Goal: Task Accomplishment & Management: Use online tool/utility

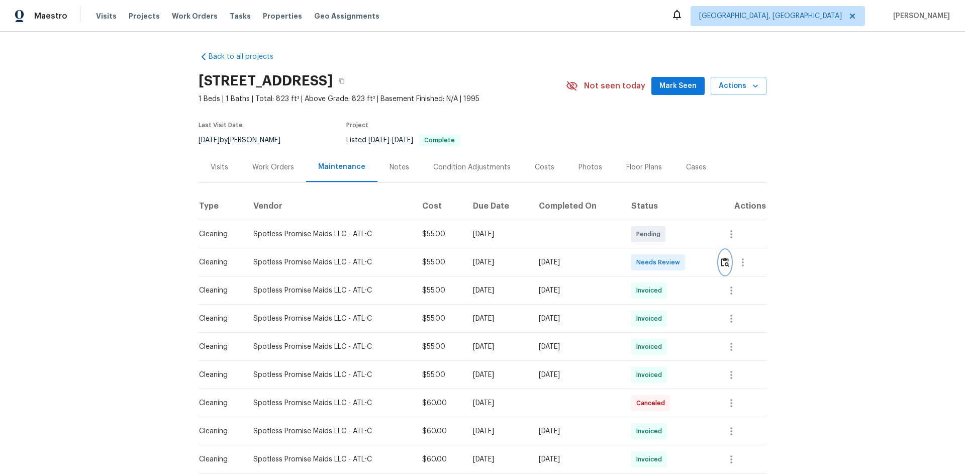
click at [724, 267] on img "button" at bounding box center [725, 262] width 9 height 10
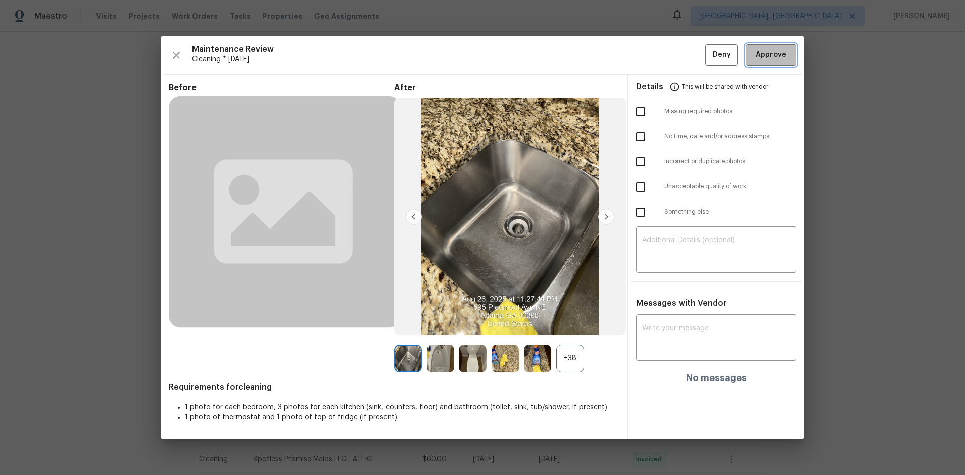
click at [758, 53] on span "Approve" at bounding box center [771, 55] width 30 height 13
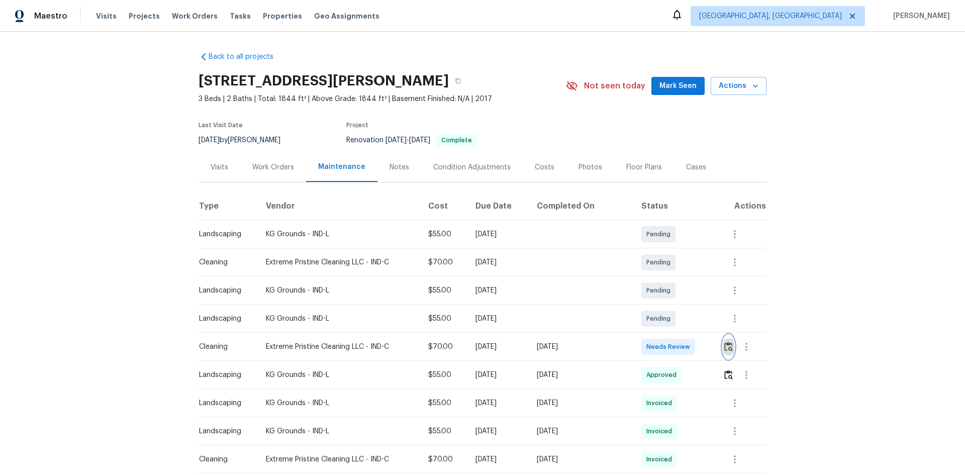
click at [725, 346] on img "button" at bounding box center [728, 347] width 9 height 10
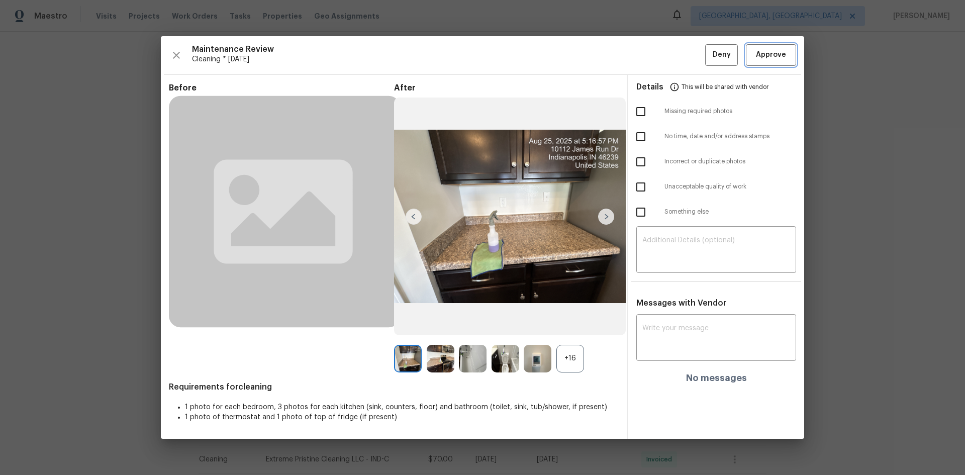
click at [774, 54] on span "Approve" at bounding box center [771, 55] width 30 height 13
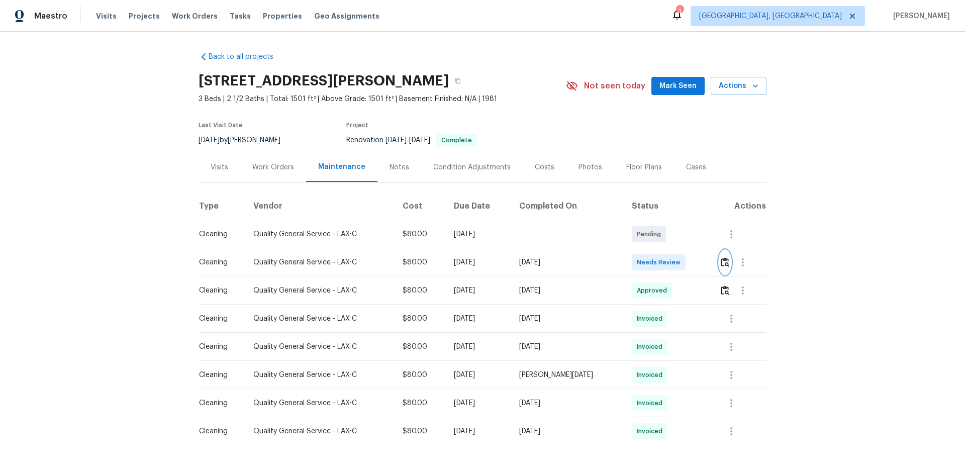
click at [722, 264] on img "button" at bounding box center [725, 262] width 9 height 10
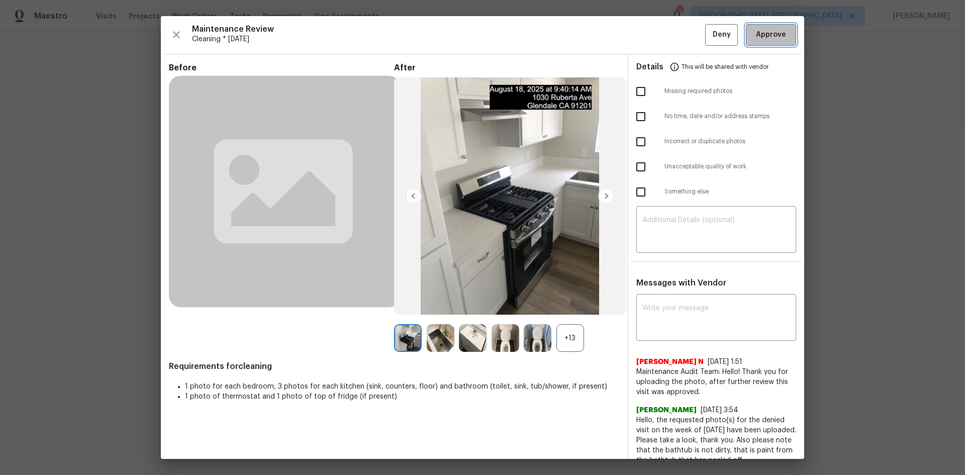
click at [756, 39] on span "Approve" at bounding box center [771, 35] width 30 height 13
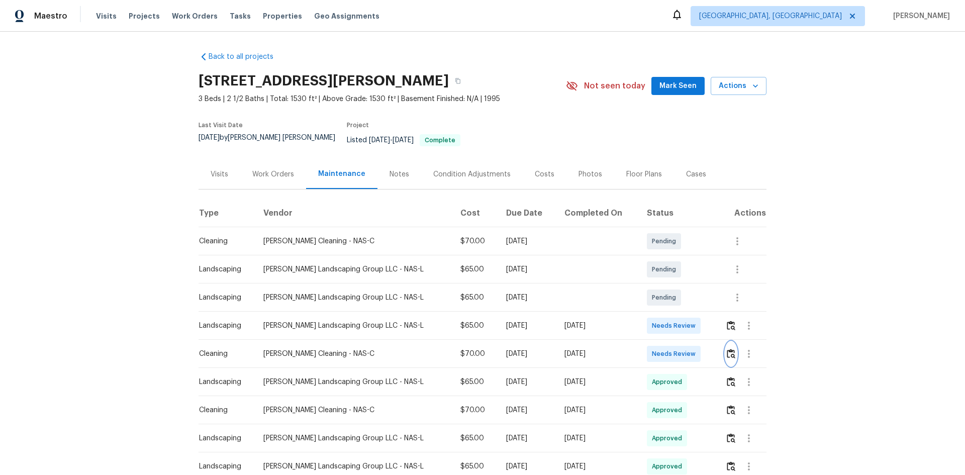
click at [727, 349] on img "button" at bounding box center [731, 354] width 9 height 10
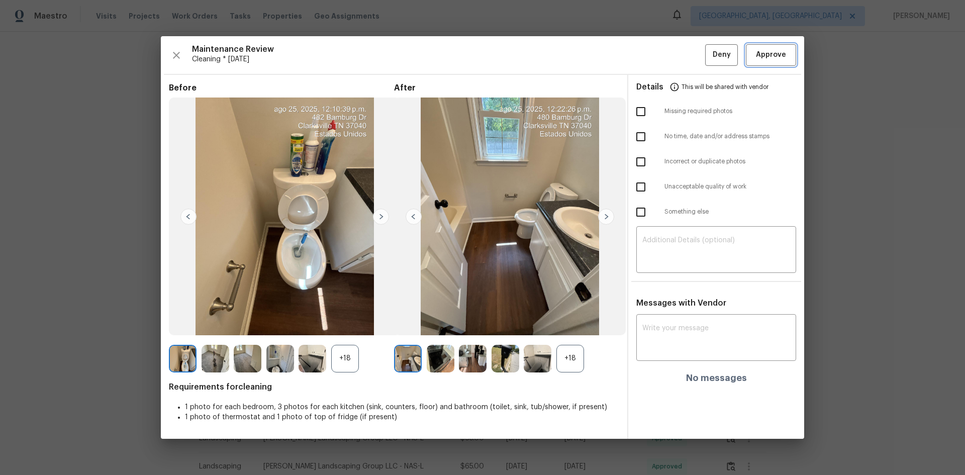
click at [762, 59] on span "Approve" at bounding box center [771, 55] width 30 height 13
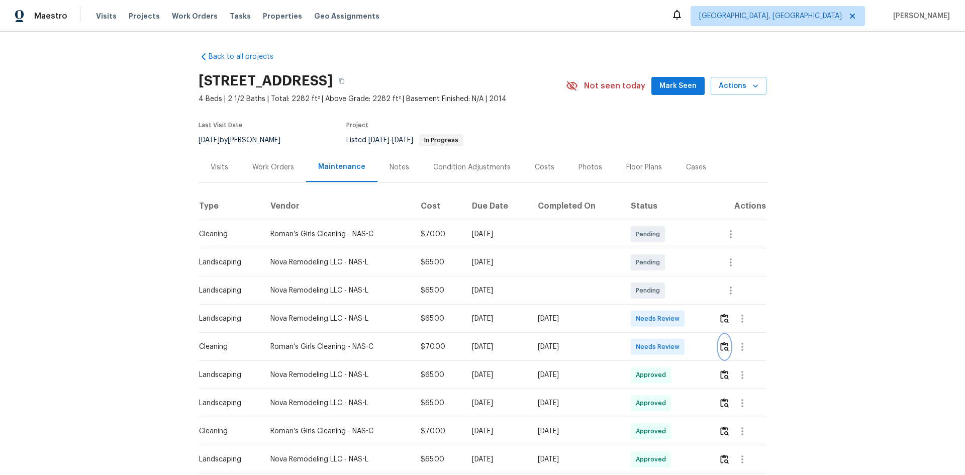
click at [720, 347] on img "button" at bounding box center [724, 347] width 9 height 10
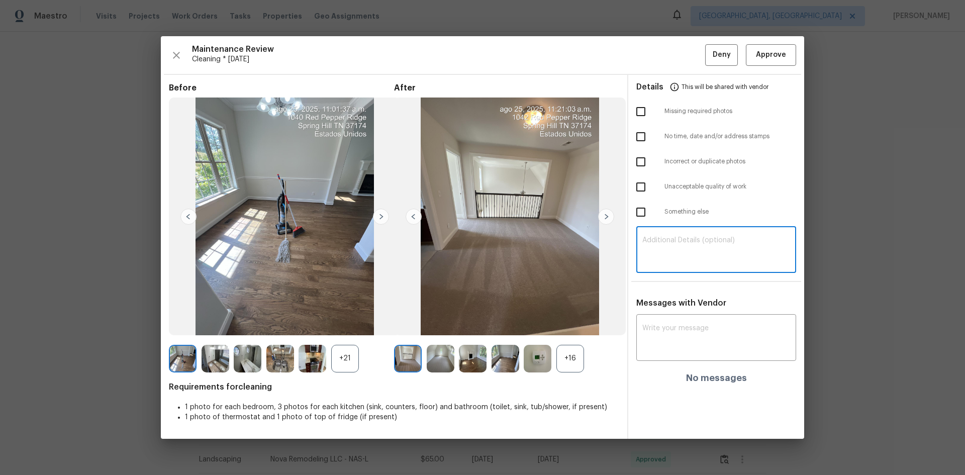
click at [659, 237] on textarea at bounding box center [716, 251] width 148 height 28
paste textarea "Maintenance Audit Team: Hello! Unfortunately, this Cleaning visit completed on …"
type textarea "Maintenance Audit Team: Hello! Unfortunately, this Cleaning visit completed on …"
click at [664, 311] on div "Messages with Vendor x ​ No messages" at bounding box center [716, 344] width 176 height 93
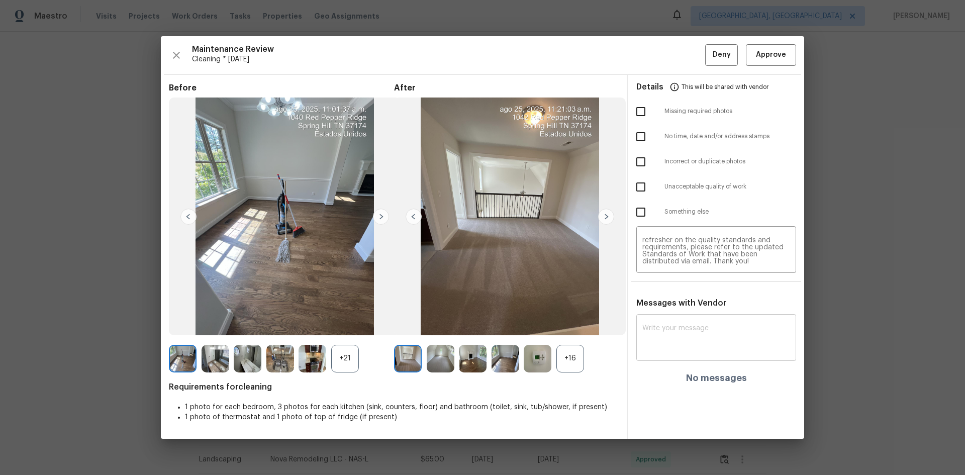
click at [664, 325] on textarea at bounding box center [716, 339] width 148 height 28
paste textarea "Maintenance Audit Team: Hello! Unfortunately, this Cleaning visit completed on …"
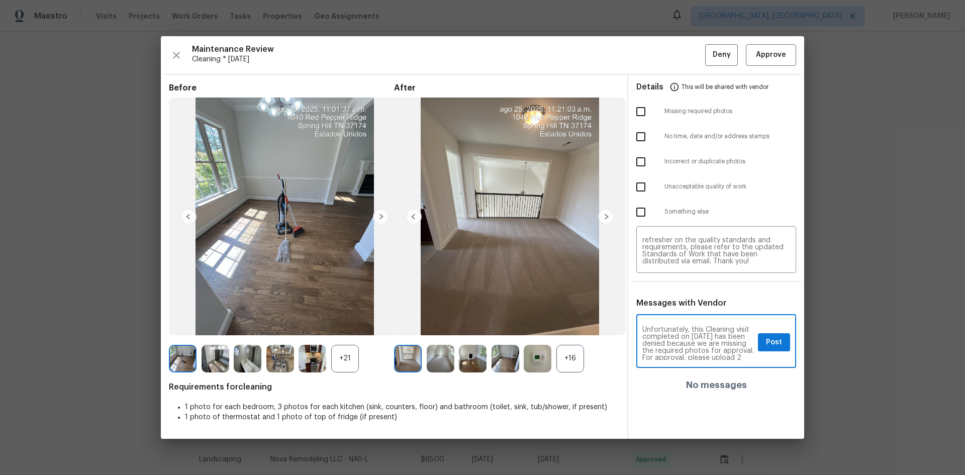
scroll to position [0, 0]
type textarea "Maintenance Audit Team: Hello! Unfortunately, this Cleaning visit completed on …"
click at [641, 110] on input "checkbox" at bounding box center [640, 111] width 21 height 21
checkbox input "true"
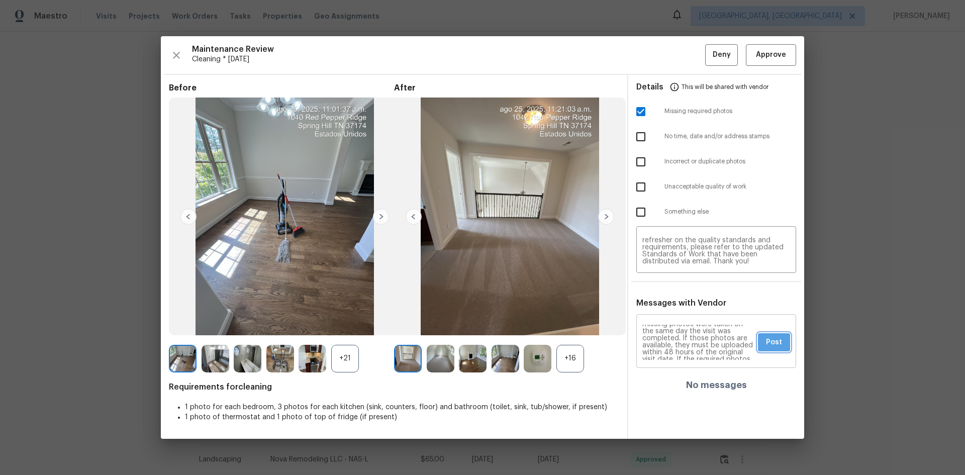
click at [773, 340] on span "Post" at bounding box center [774, 342] width 16 height 13
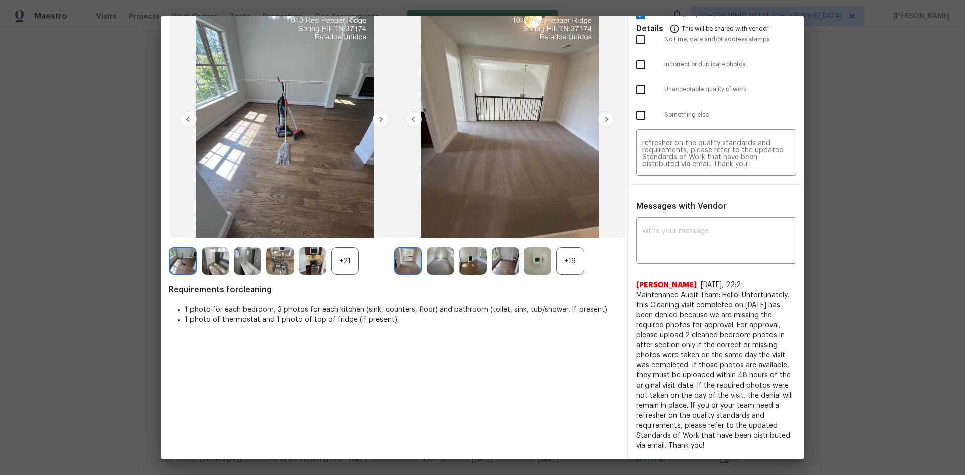
scroll to position [0, 0]
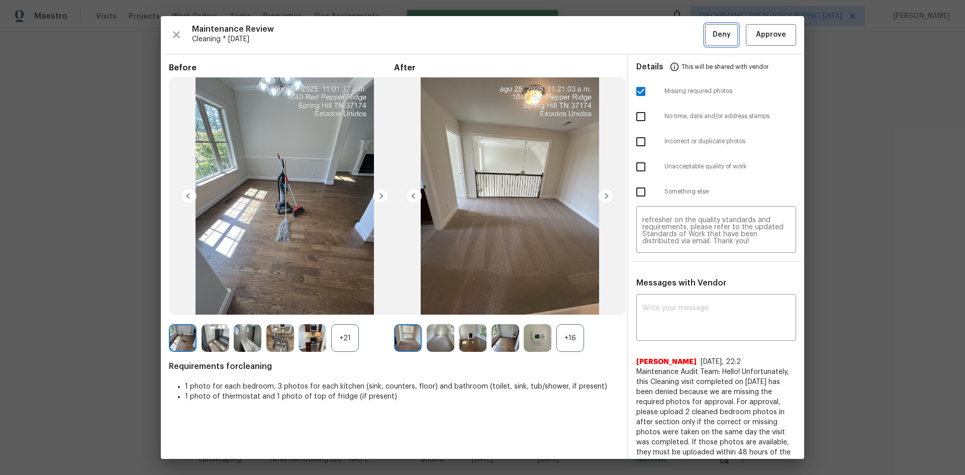
click at [713, 30] on span "Deny" at bounding box center [722, 35] width 18 height 13
